Goal: Ask a question

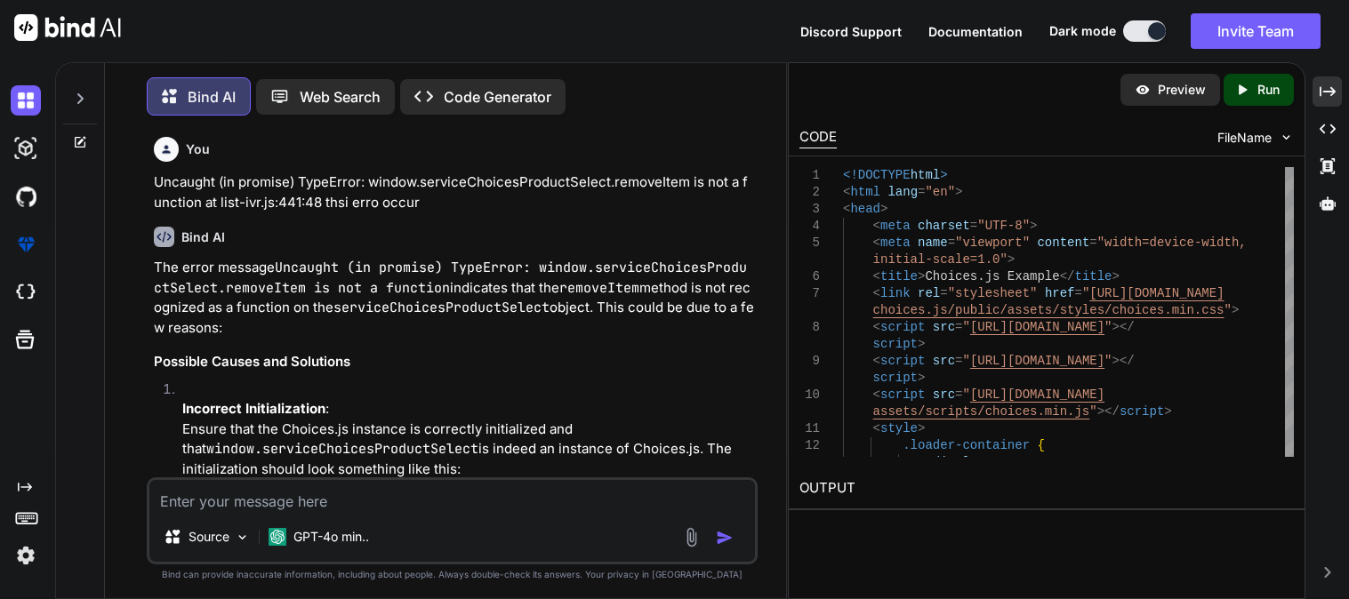
click at [429, 493] on textarea at bounding box center [452, 496] width 606 height 32
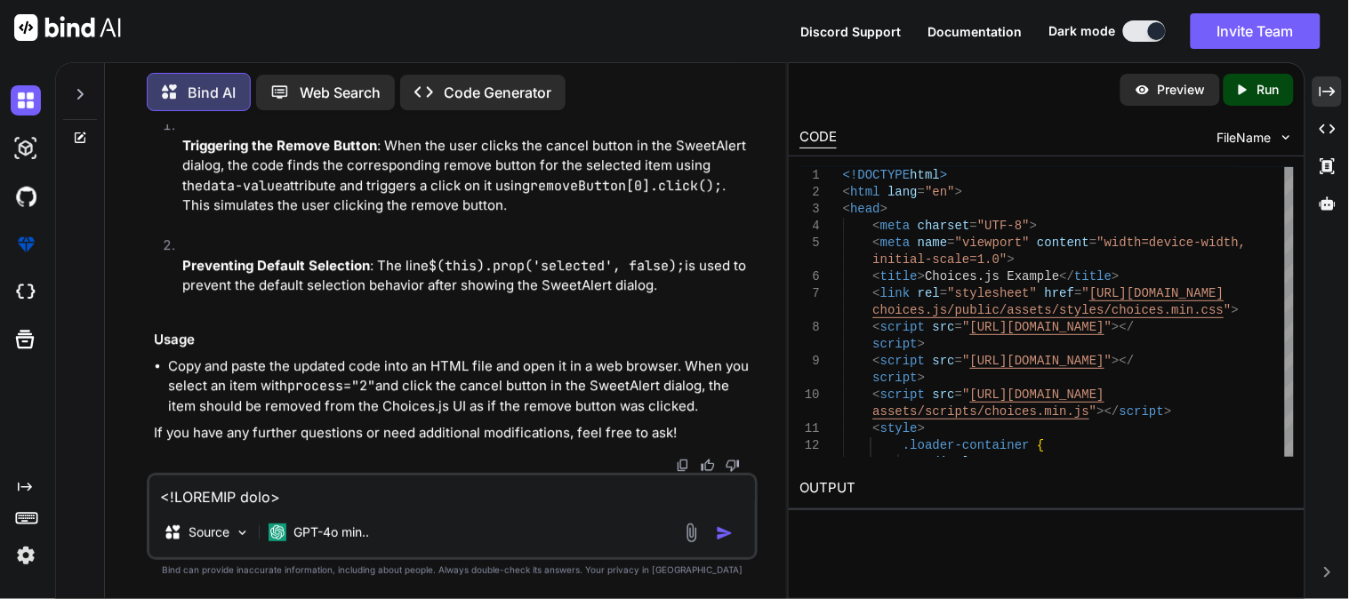
scroll to position [1710, 0]
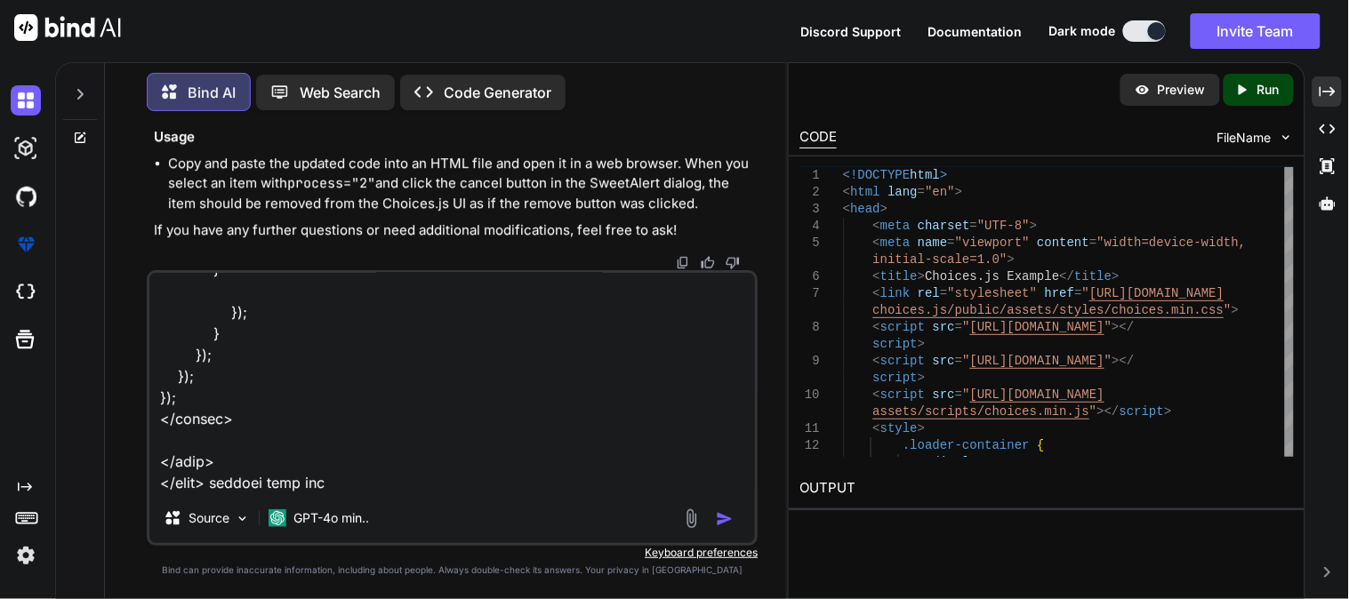
type textarea "<!DOCTYPE html> <html lang="en"> <head> <meta charset="UTF-8"> <meta name="view…"
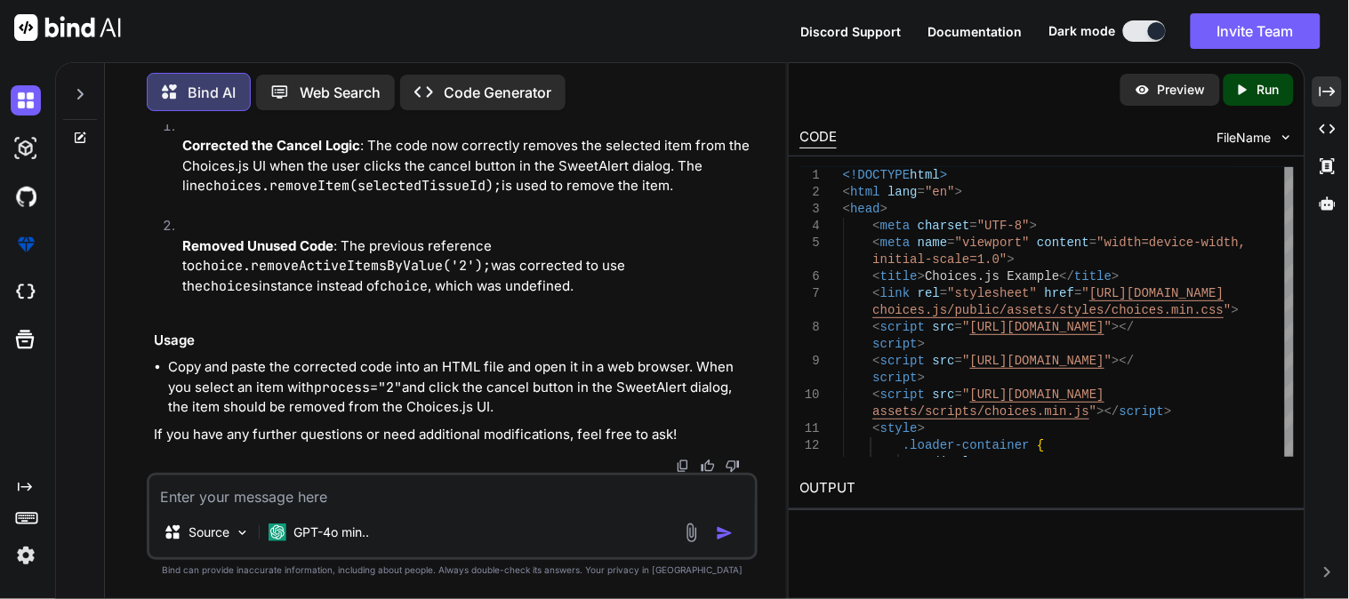
scroll to position [69861, 0]
click at [445, 495] on textarea at bounding box center [452, 492] width 606 height 32
paste textarea "<!DOCTYPE html> <html lang="en"> <head> <meta charset="UTF-8"> <meta name="view…"
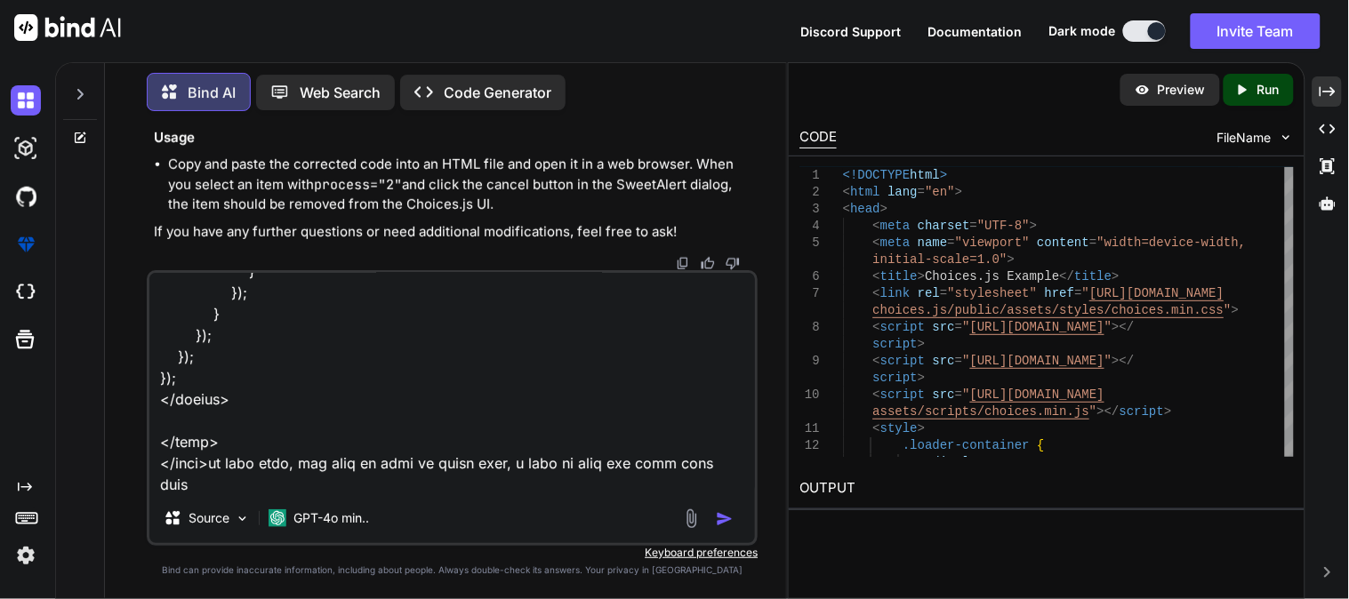
scroll to position [1688, 0]
type textarea "<!DOCTYPE html> <html lang="en"> <head> <meta charset="UTF-8"> <meta name="view…"
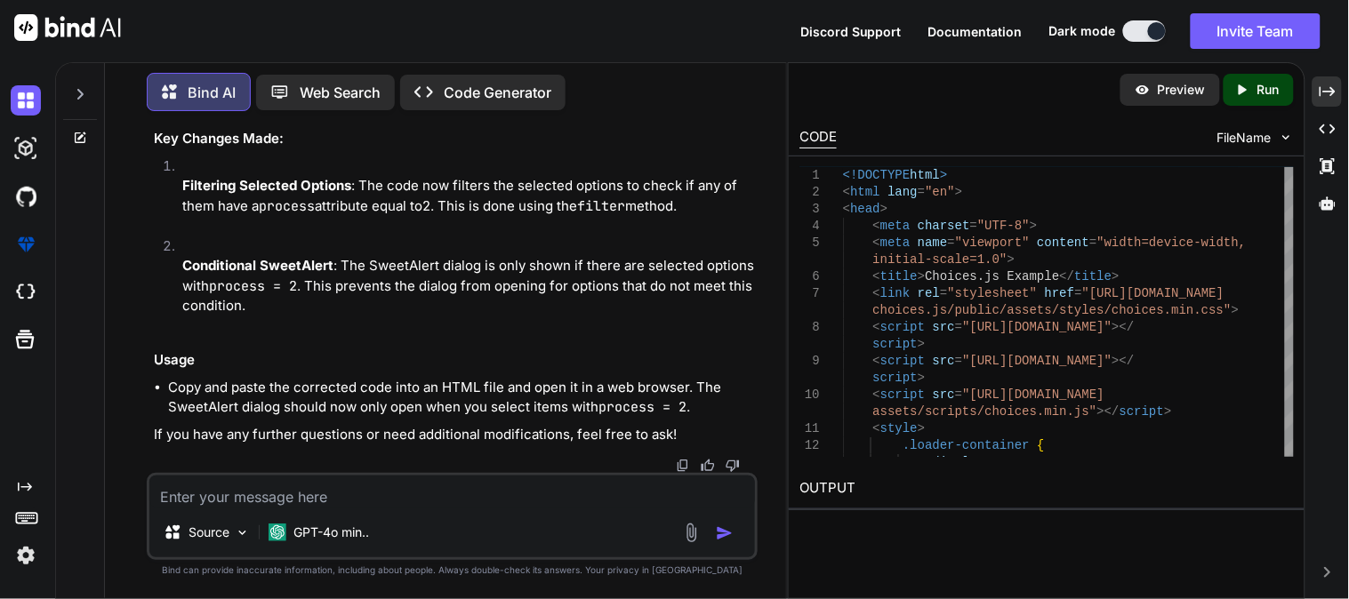
scroll to position [72536, 0]
click at [300, 495] on textarea at bounding box center [452, 492] width 606 height 32
paste textarea "$(document).ready(function(){ var choice = new Choices("#editIVRForm #productSe…"
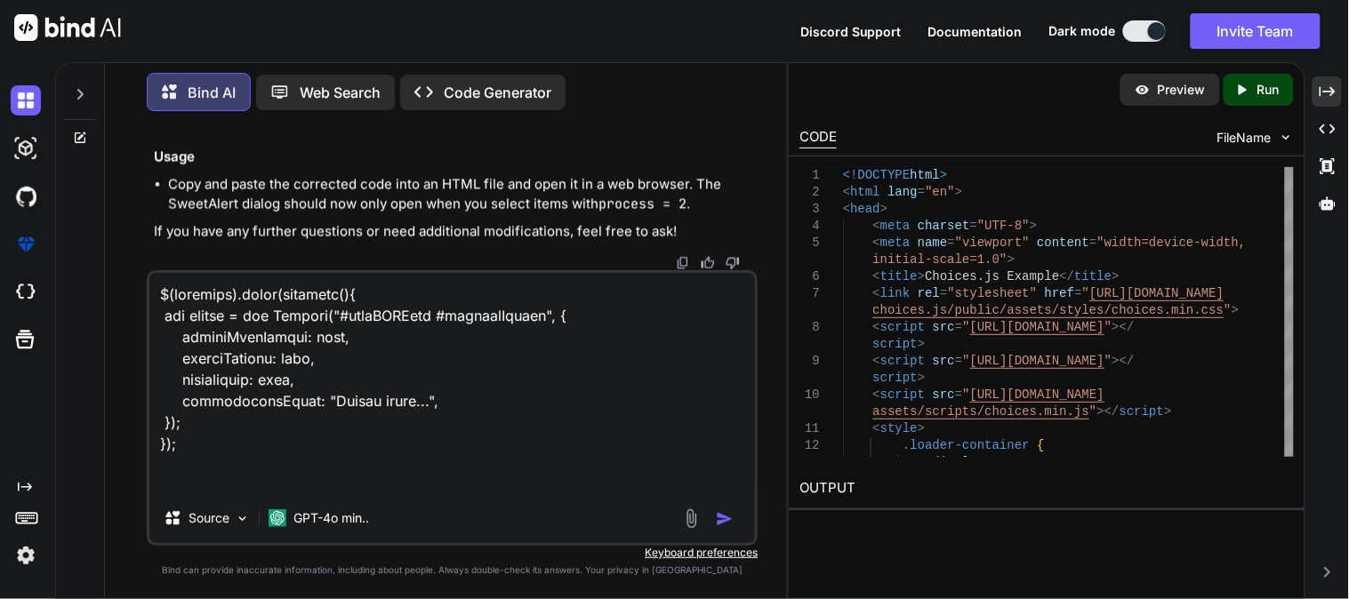
scroll to position [1753, 0]
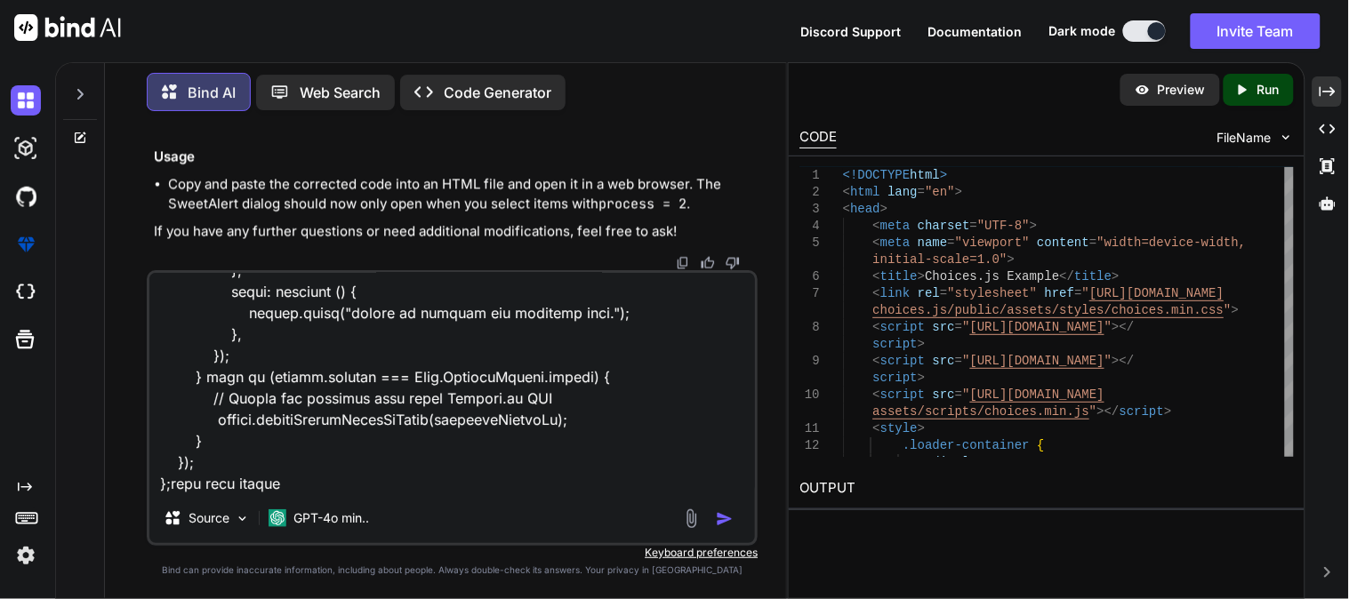
type textarea "$(document).ready(function(){ var choice = new Choices("#editIVRForm #productSe…"
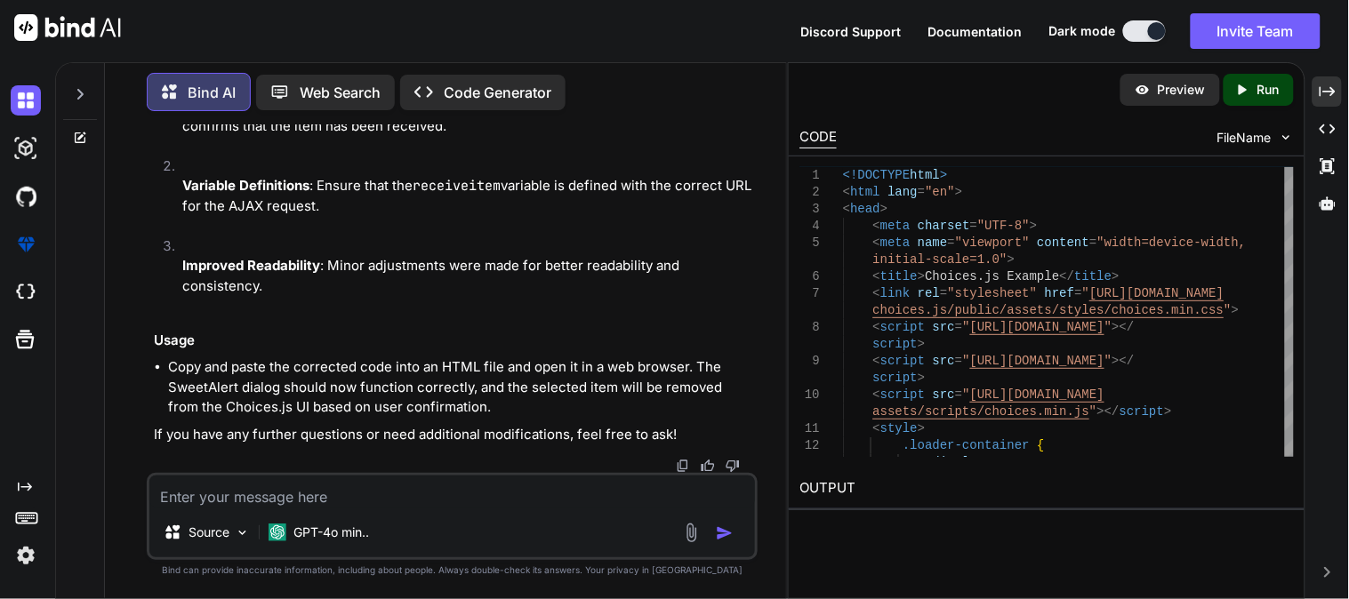
scroll to position [75453, 0]
